Goal: Transaction & Acquisition: Purchase product/service

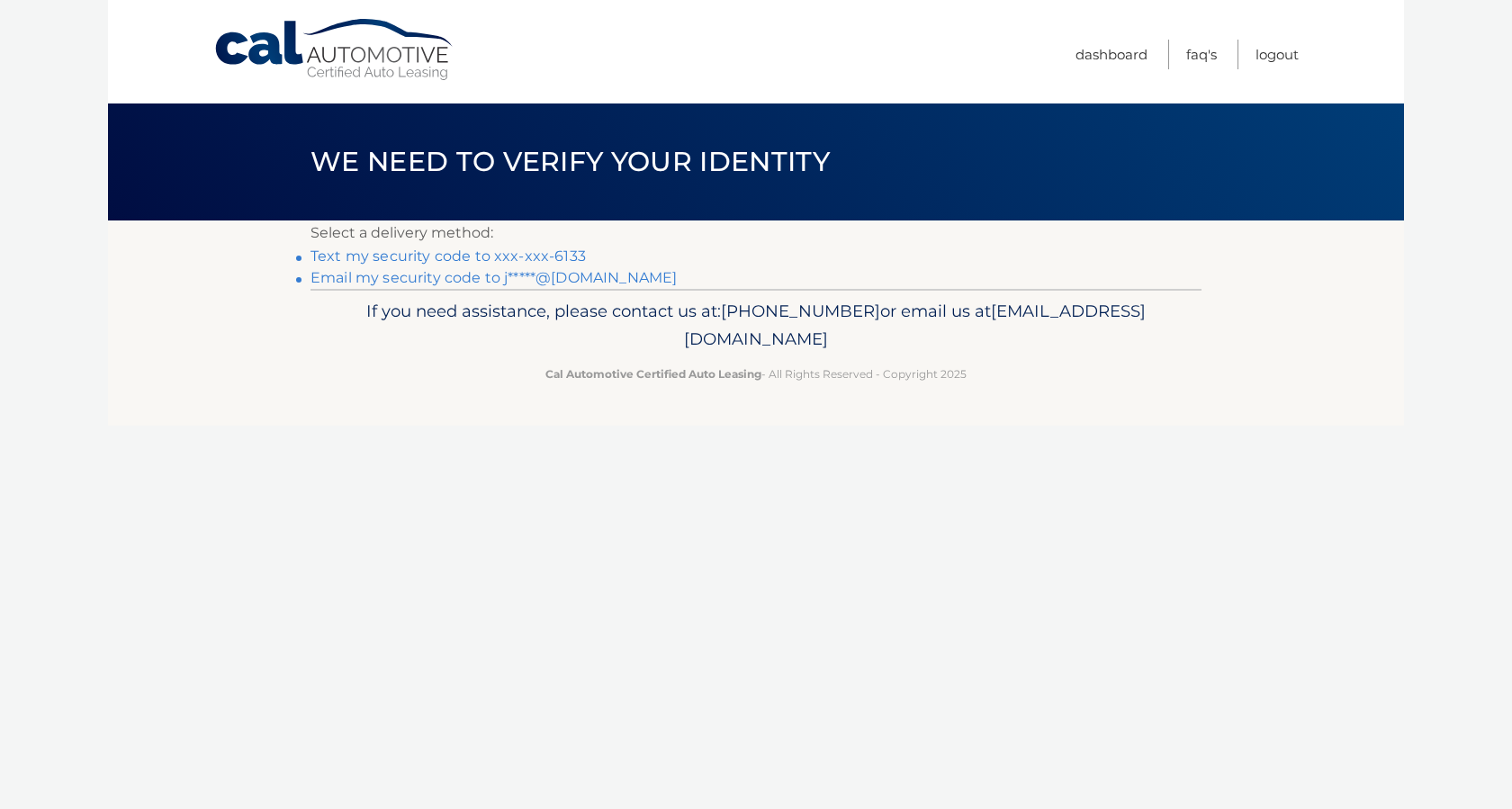
click at [461, 250] on link "Text my security code to xxx-xxx-6133" at bounding box center [448, 255] width 275 height 17
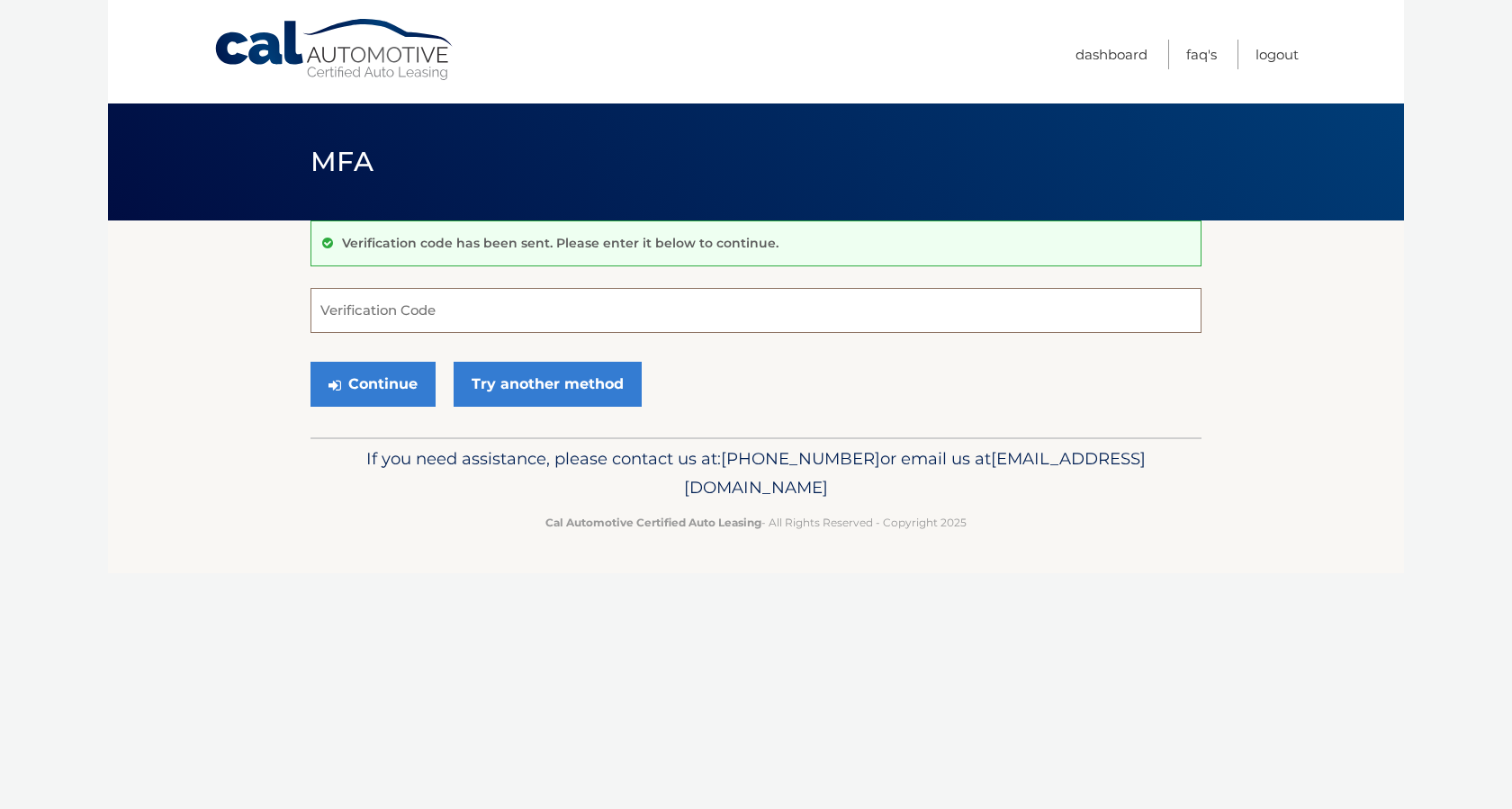
click at [437, 311] on input "Verification Code" at bounding box center [756, 311] width 891 height 45
type input "130196"
click at [392, 376] on button "Continue" at bounding box center [373, 384] width 125 height 45
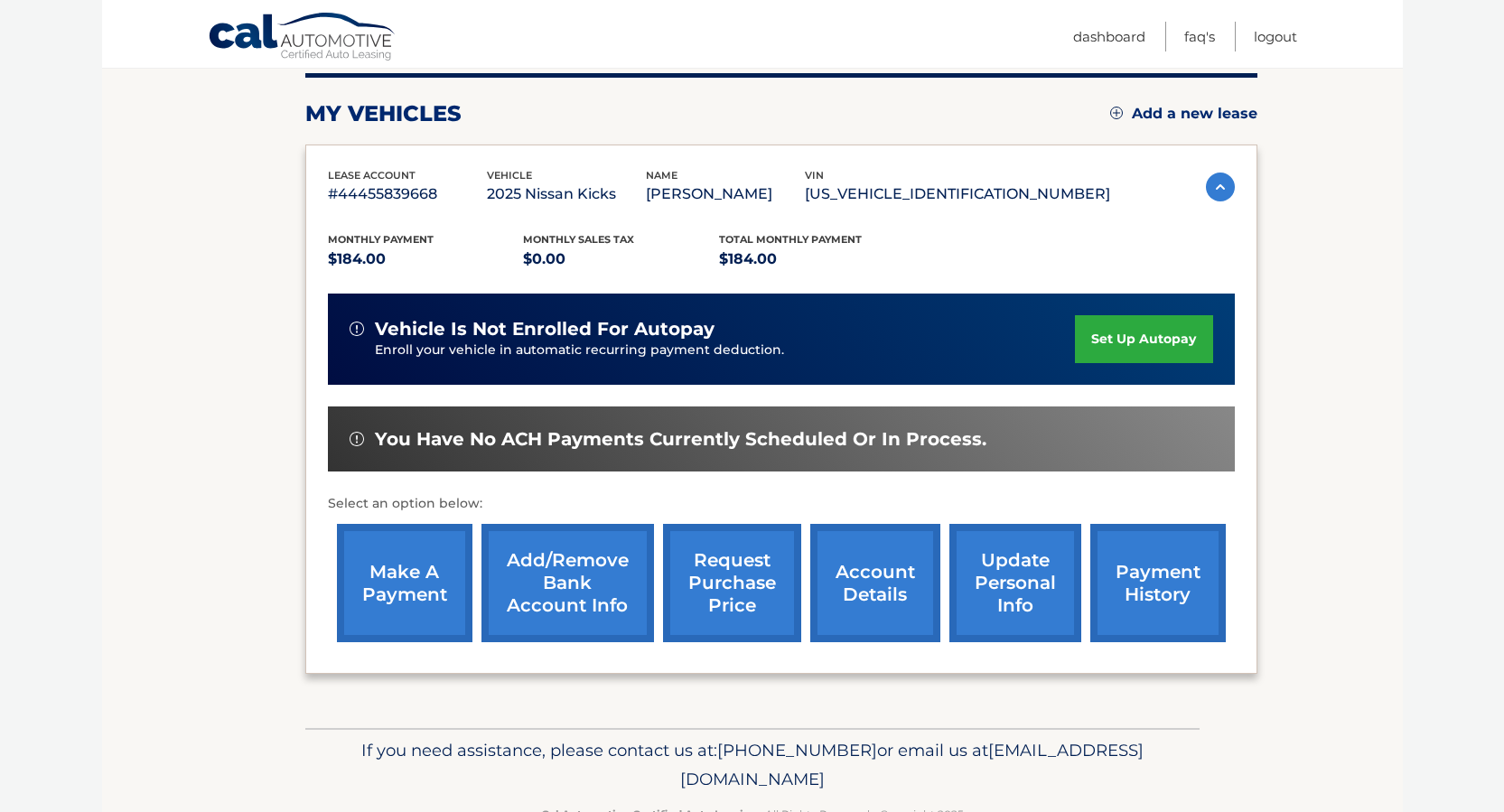
scroll to position [271, 0]
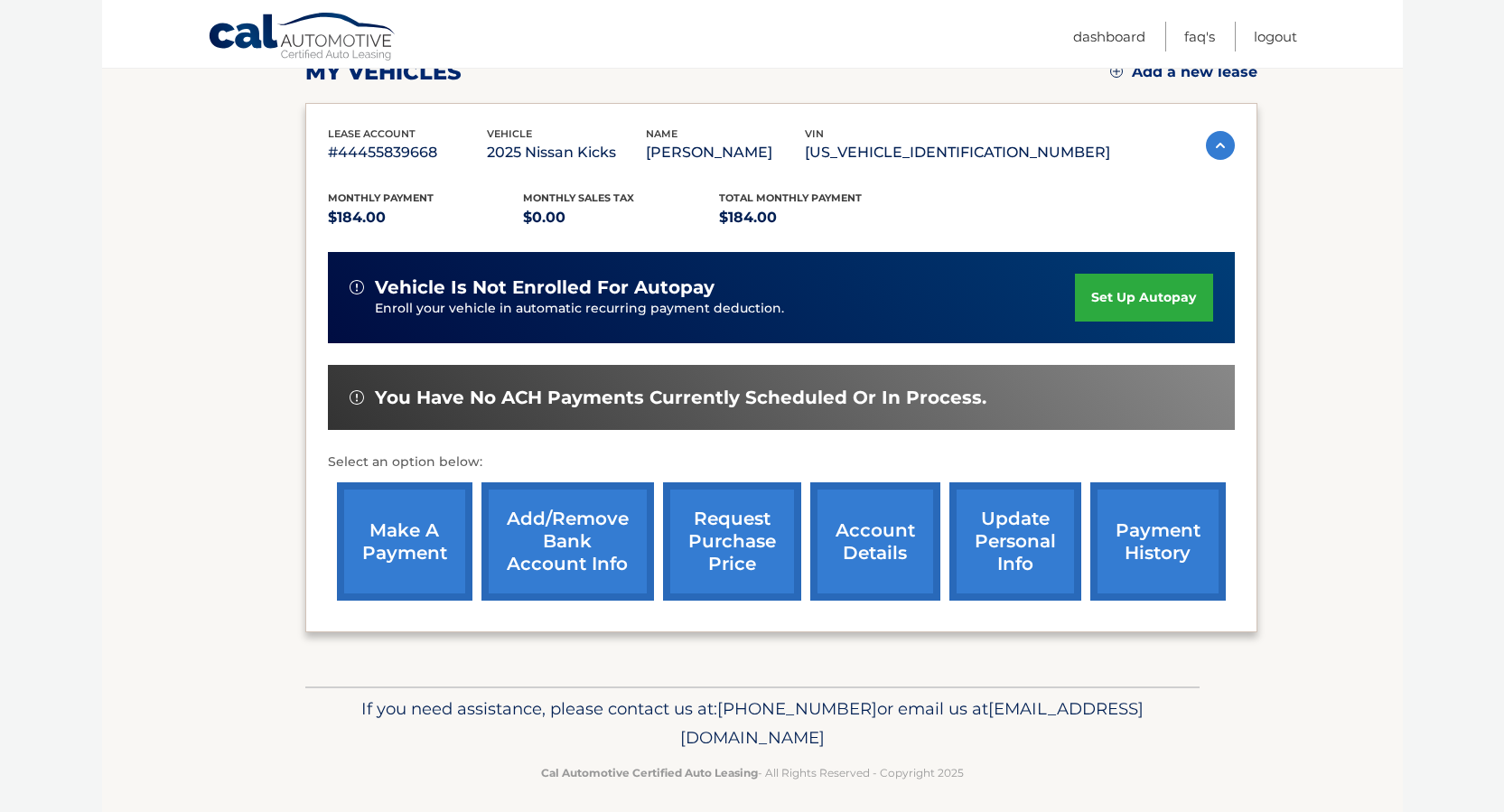
click at [430, 561] on link "make a payment" at bounding box center [405, 542] width 135 height 118
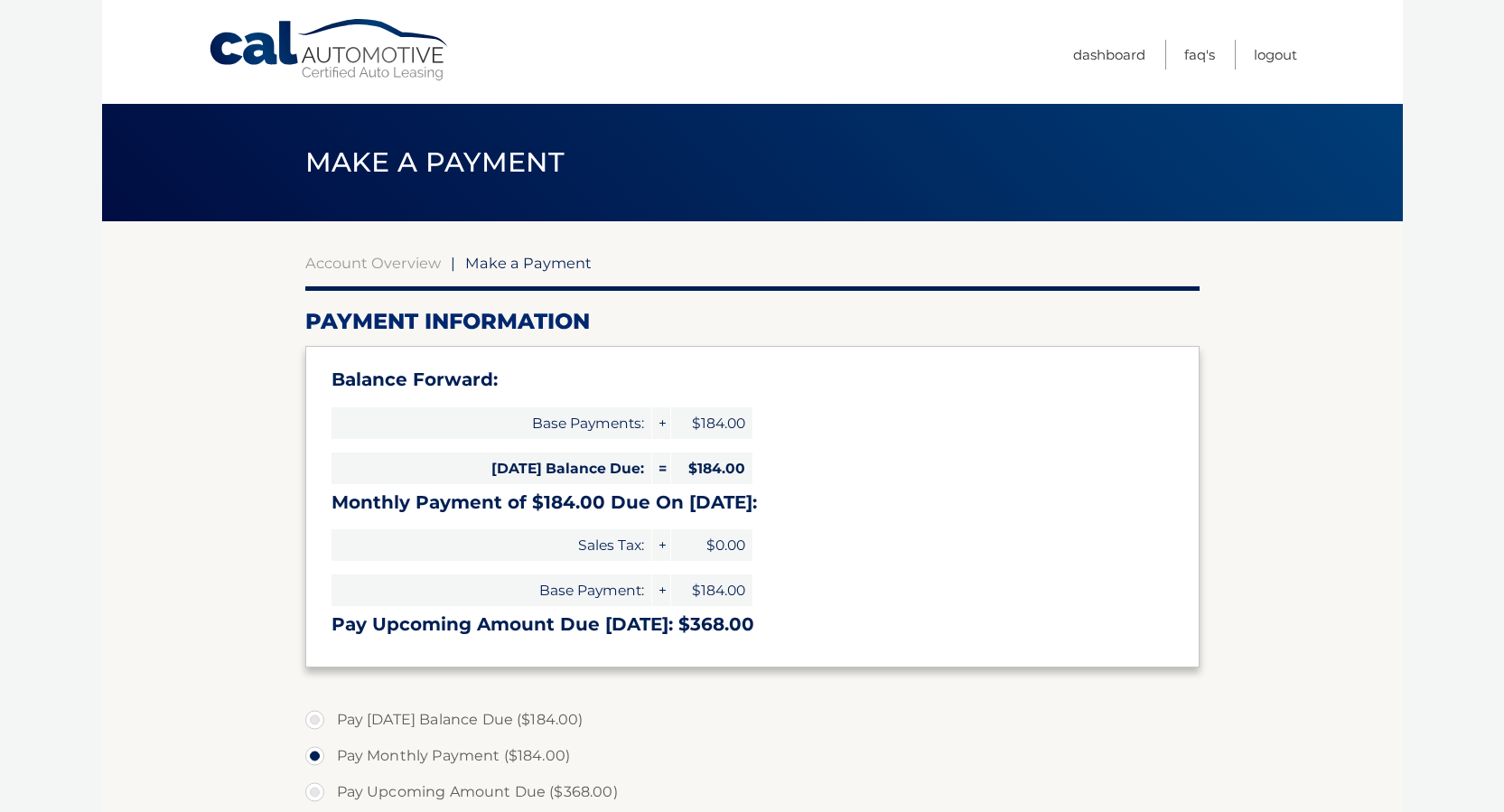
select select "M2JjNTQwYzItYjViYi00NWQ0LTg0MjYtZTBlZDYwMTkxZTAx"
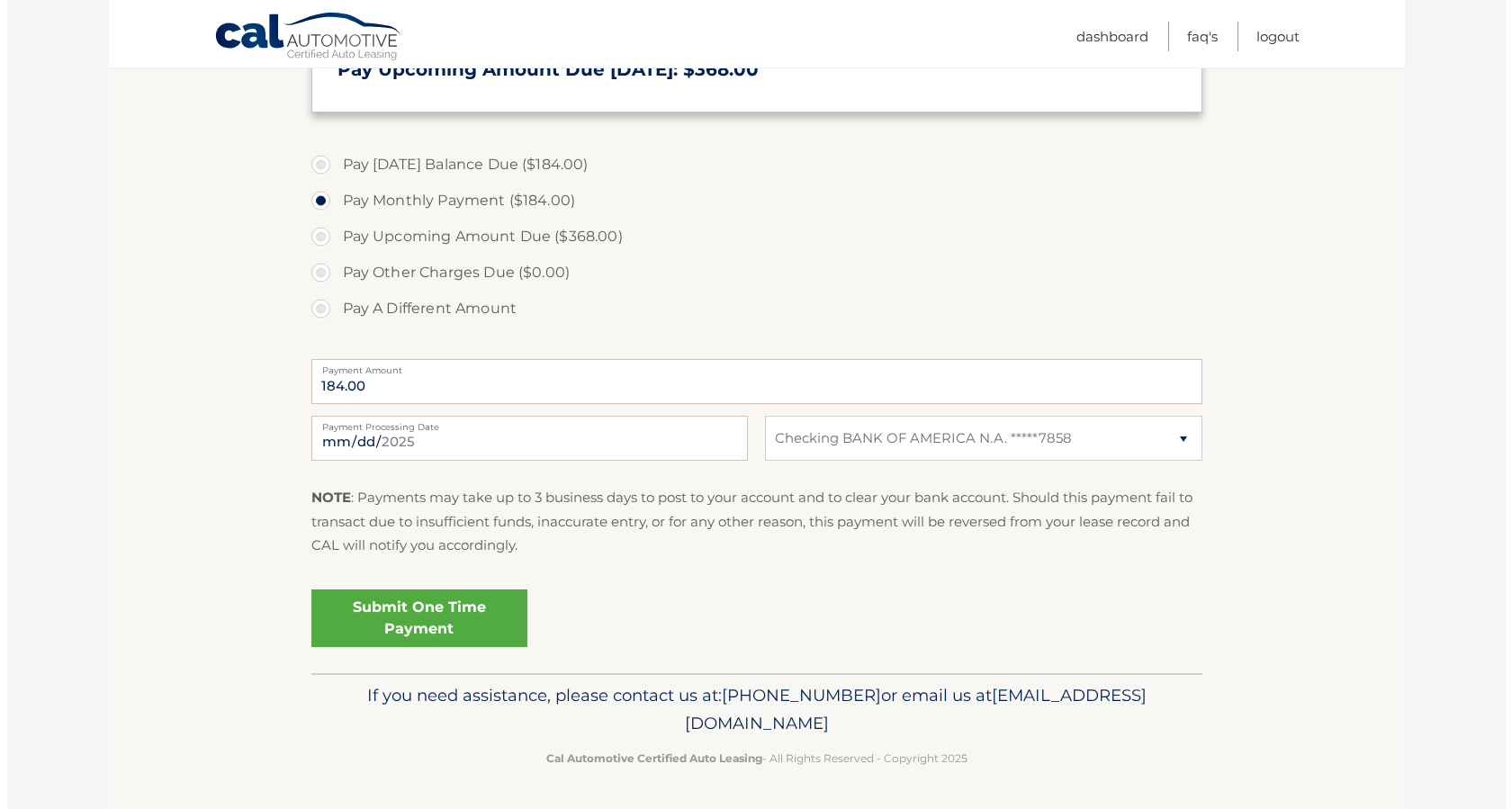
scroll to position [554, 0]
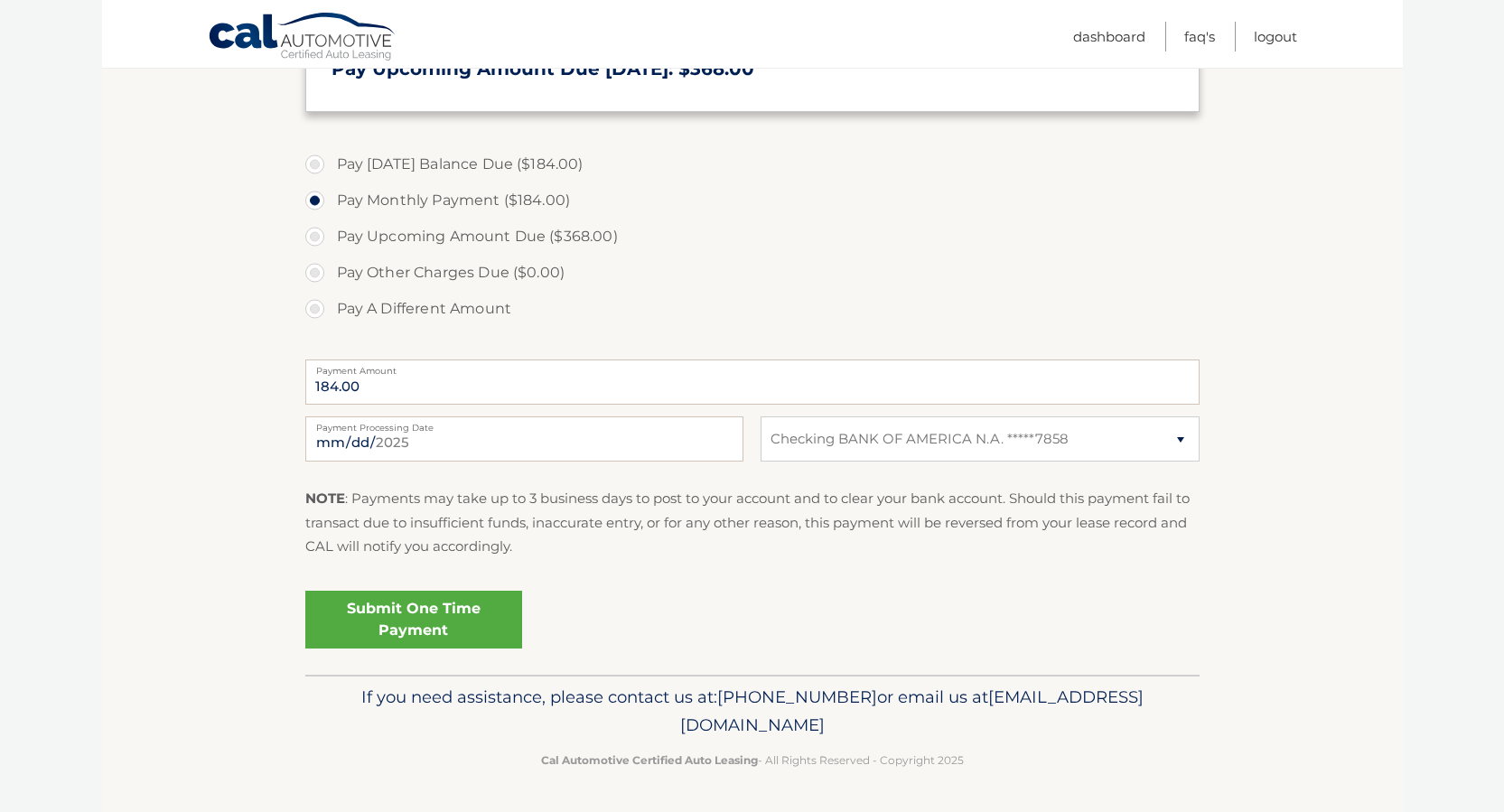
click at [445, 622] on link "Submit One Time Payment" at bounding box center [414, 620] width 216 height 58
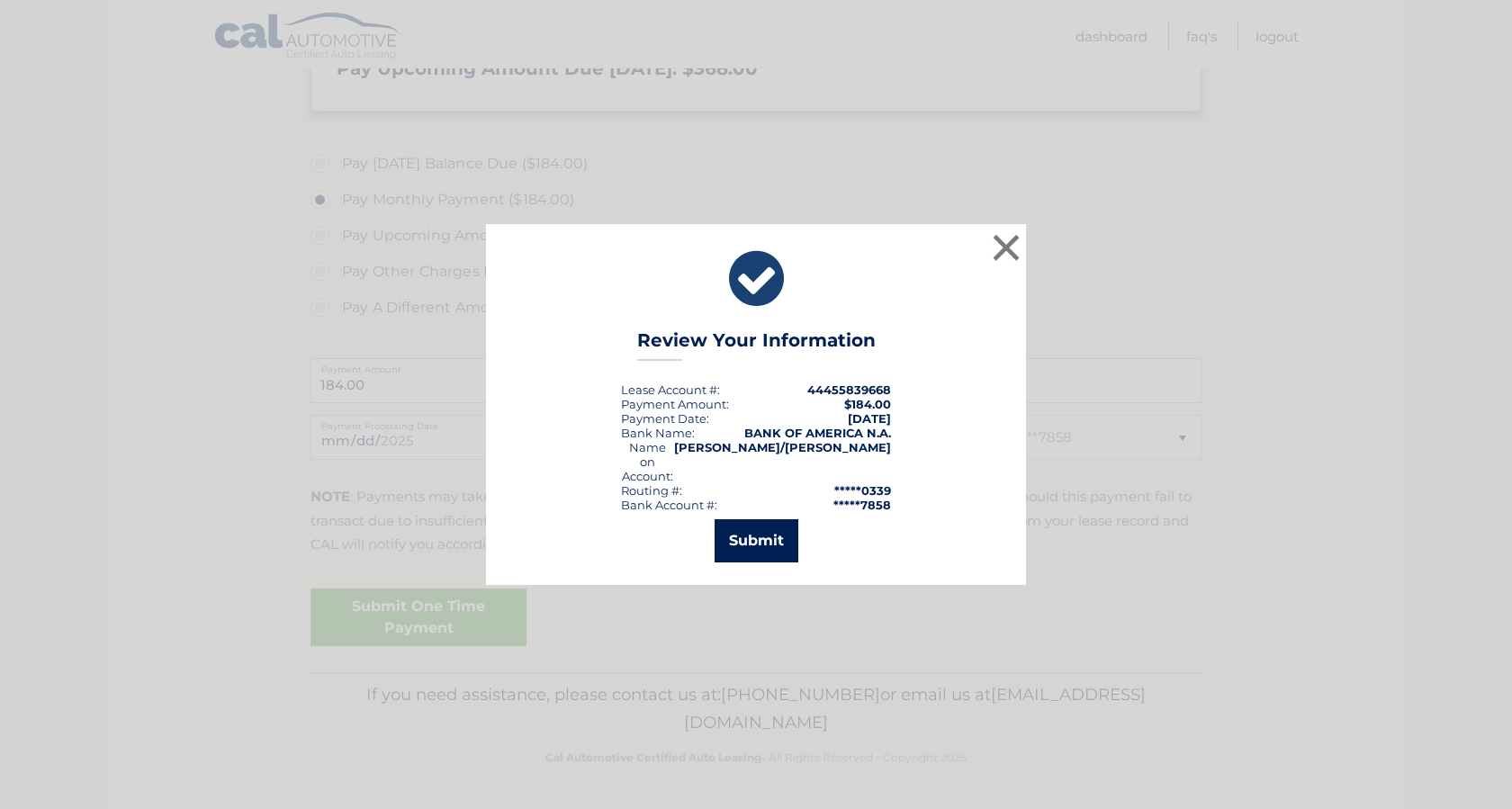
click at [746, 530] on button "Submit" at bounding box center [756, 541] width 83 height 43
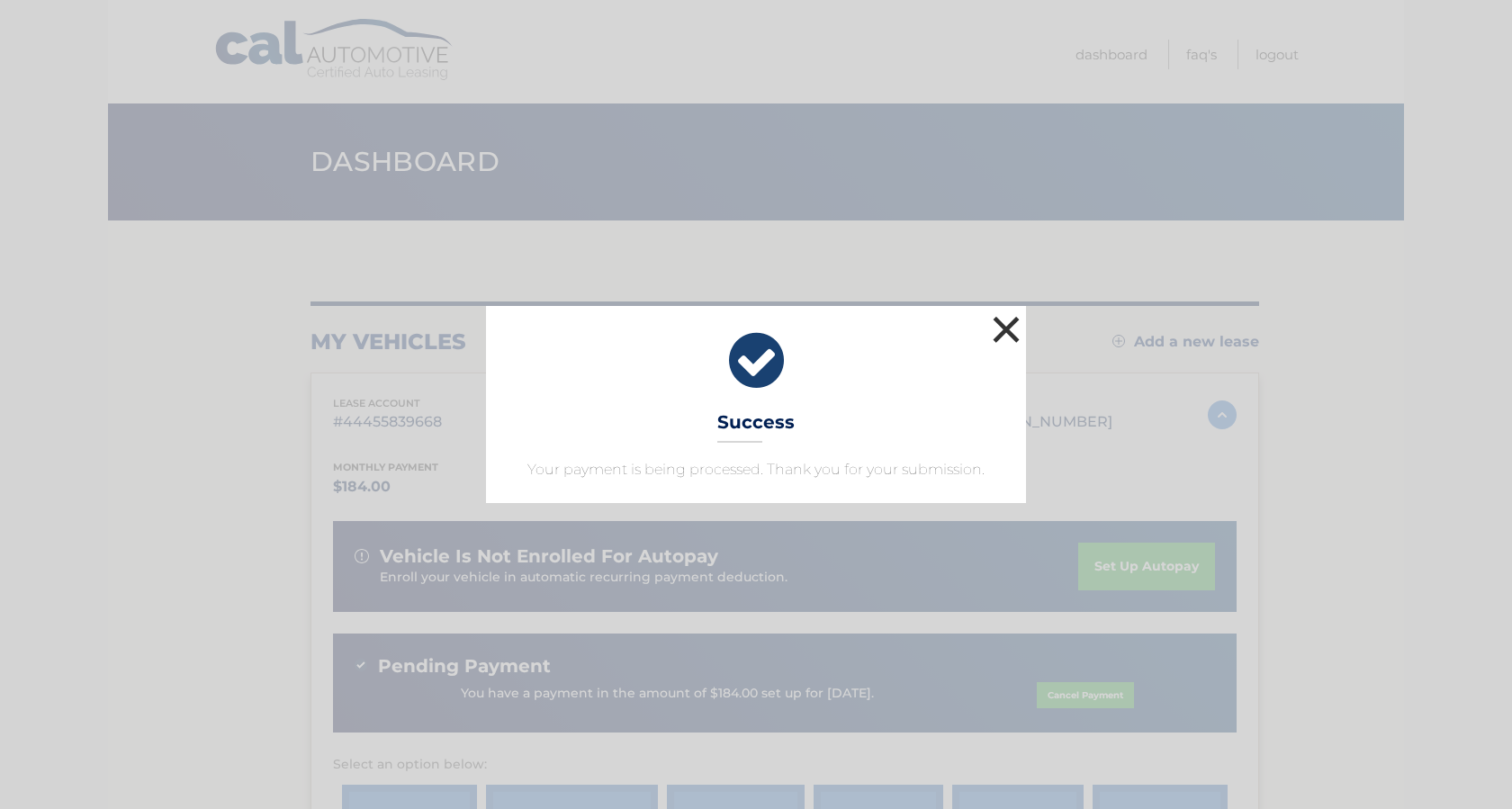
click at [1012, 326] on button "×" at bounding box center [1006, 330] width 36 height 36
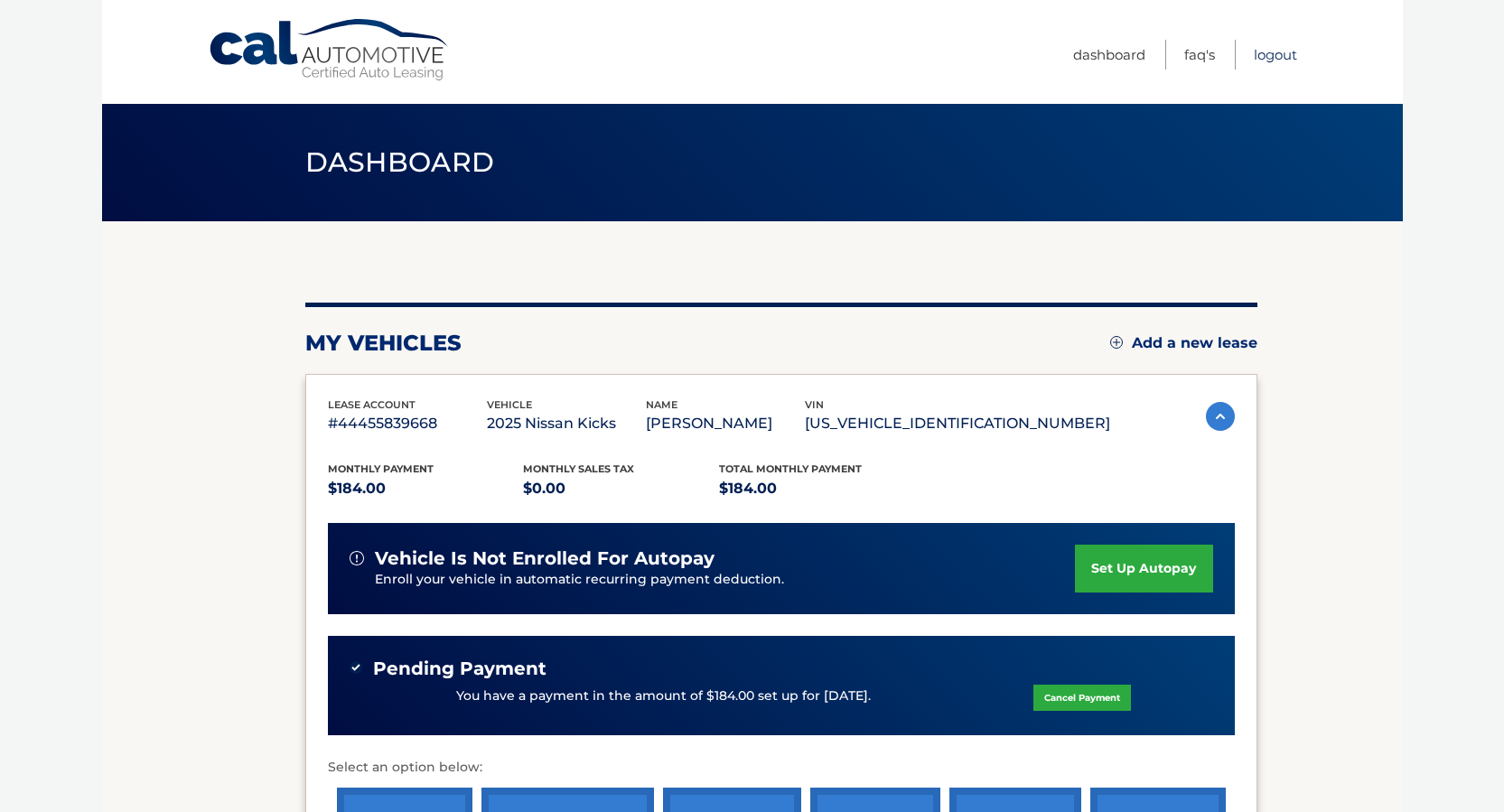
click at [1265, 59] on link "Logout" at bounding box center [1276, 55] width 44 height 30
